Goal: Task Accomplishment & Management: Manage account settings

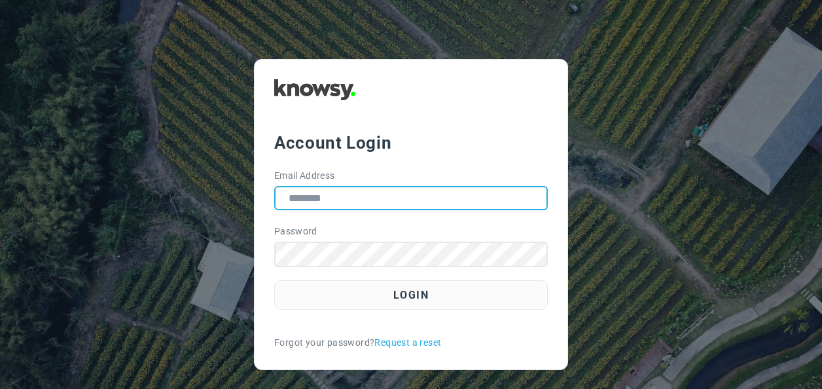
click at [350, 206] on input "Email Address" at bounding box center [411, 198] width 274 height 24
type input "**********"
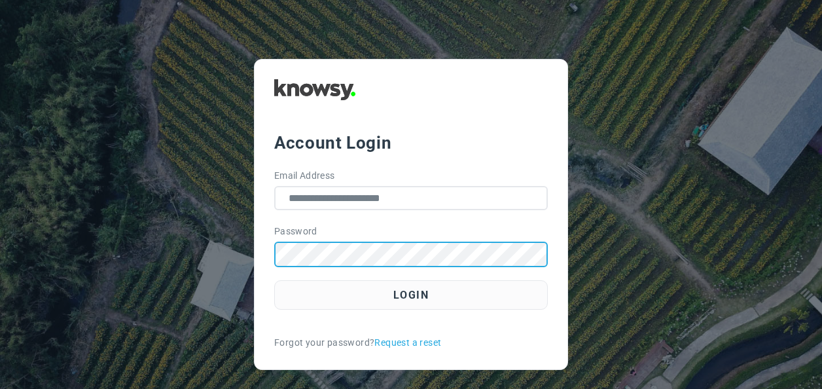
click at [274, 280] on button "Login" at bounding box center [411, 294] width 274 height 29
